Goal: Task Accomplishment & Management: Manage account settings

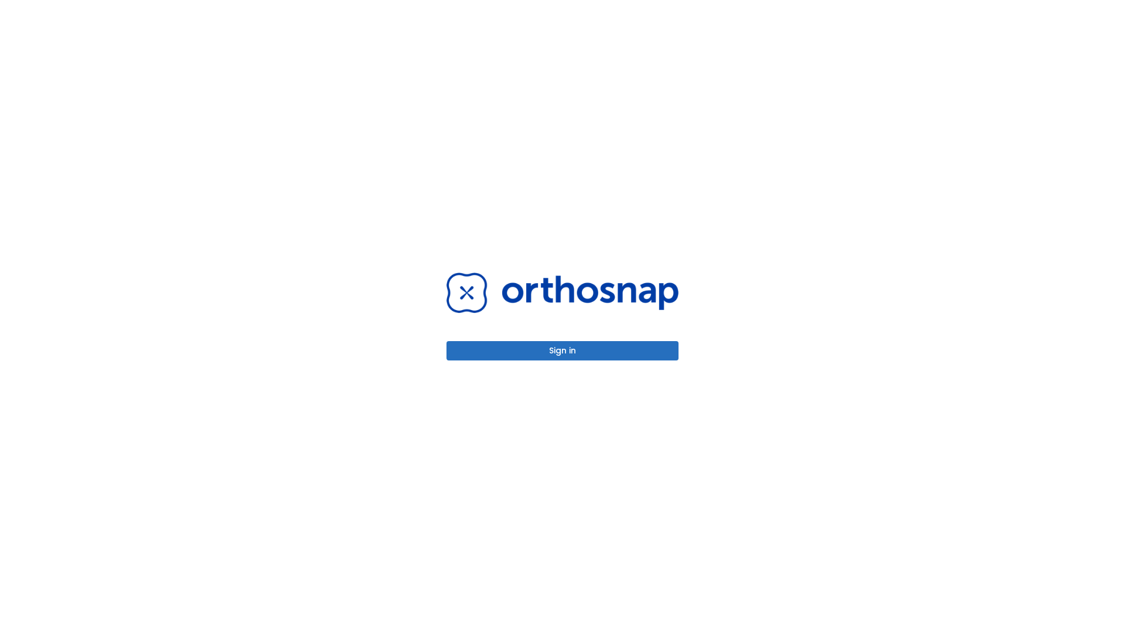
click at [563, 350] on button "Sign in" at bounding box center [563, 350] width 232 height 19
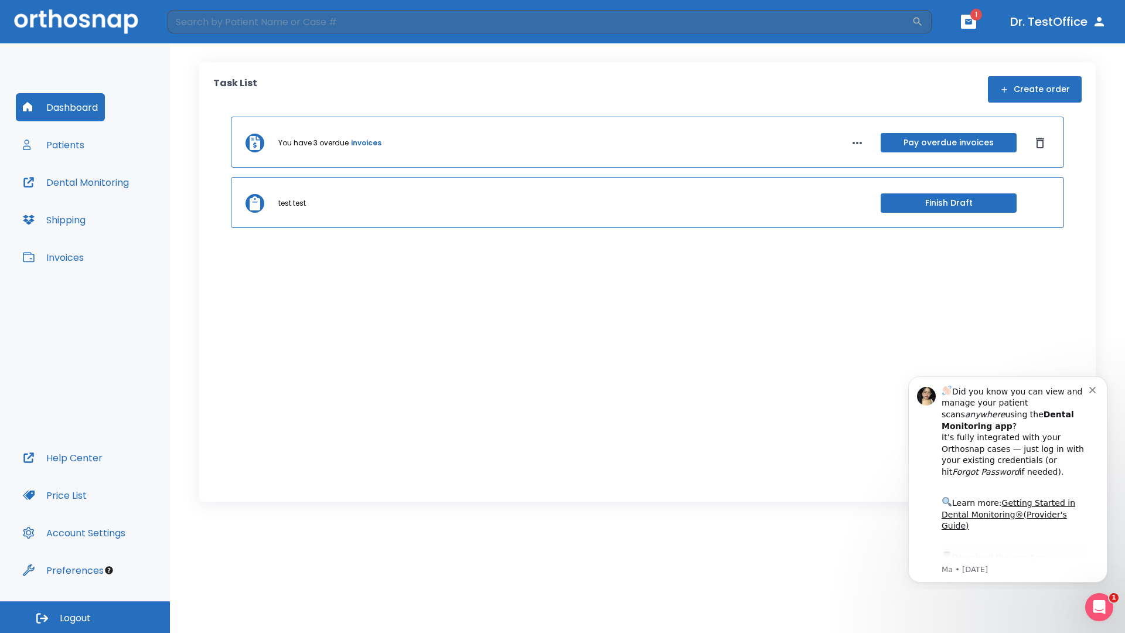
click at [85, 617] on span "Logout" at bounding box center [75, 618] width 31 height 13
